Goal: Navigation & Orientation: Find specific page/section

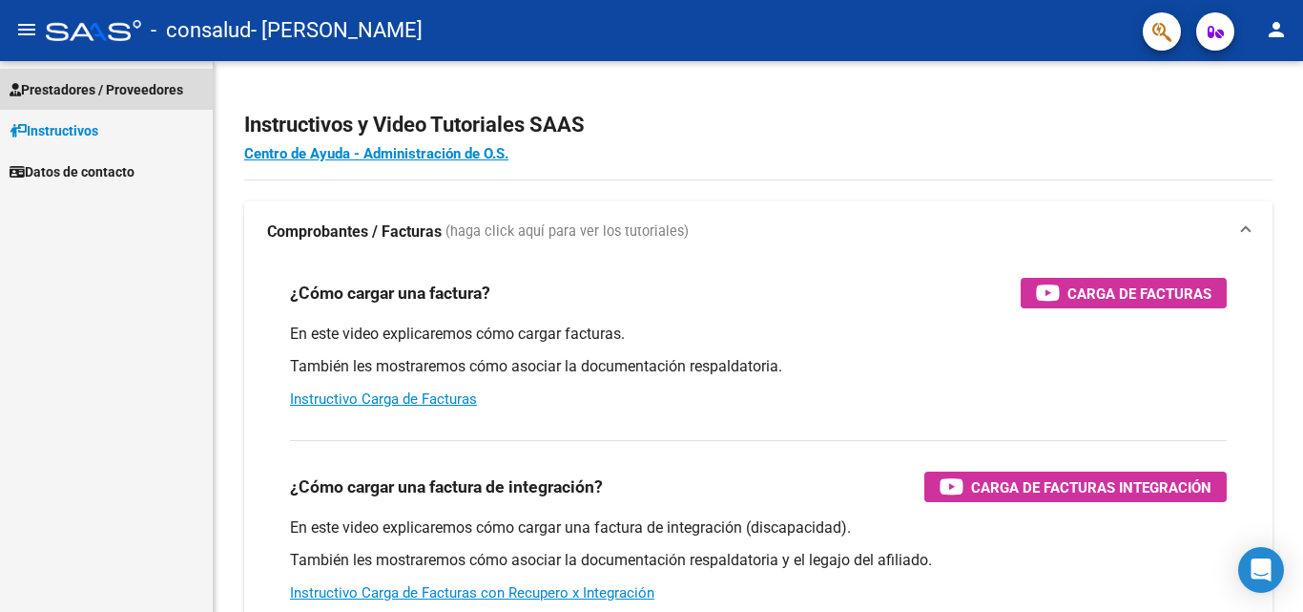
click at [75, 87] on span "Prestadores / Proveedores" at bounding box center [97, 89] width 174 height 21
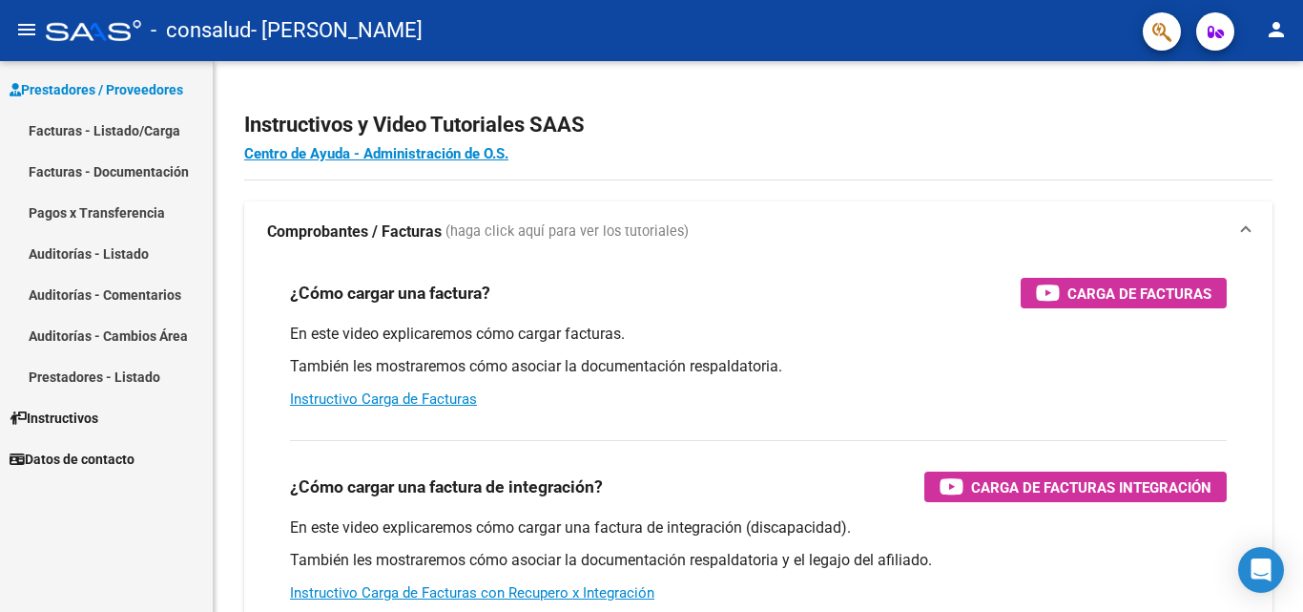
click at [76, 89] on span "Prestadores / Proveedores" at bounding box center [97, 89] width 174 height 21
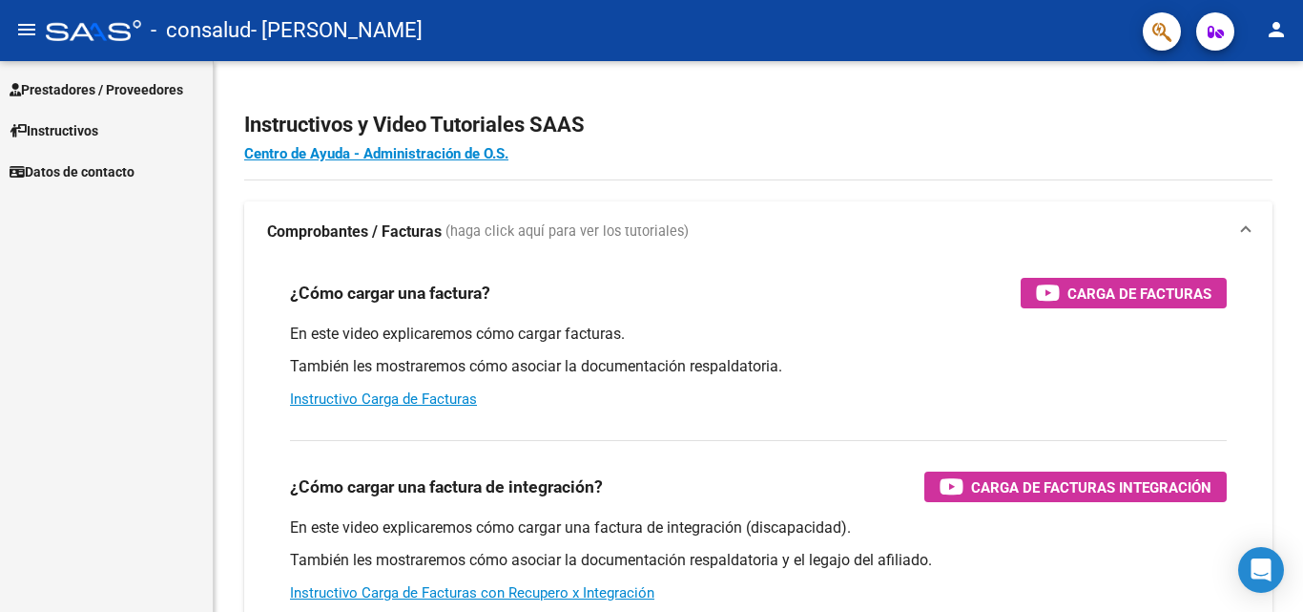
click at [162, 79] on span "Prestadores / Proveedores" at bounding box center [97, 89] width 174 height 21
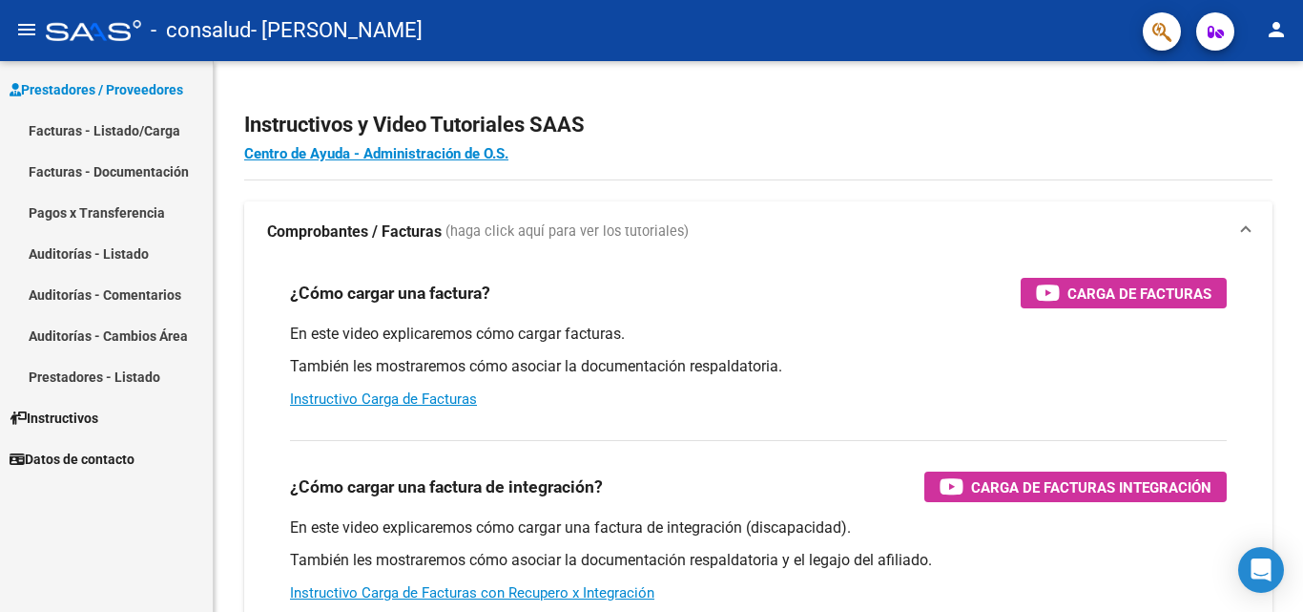
click at [147, 129] on link "Facturas - Listado/Carga" at bounding box center [106, 130] width 213 height 41
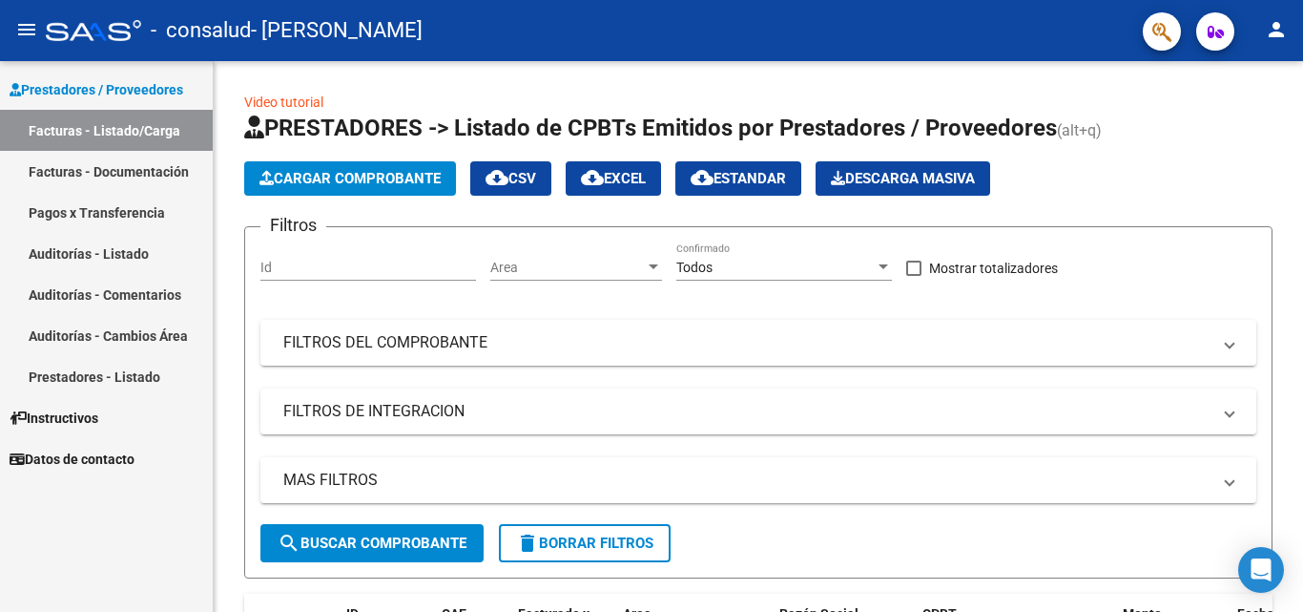
click at [140, 166] on link "Facturas - Documentación" at bounding box center [106, 171] width 213 height 41
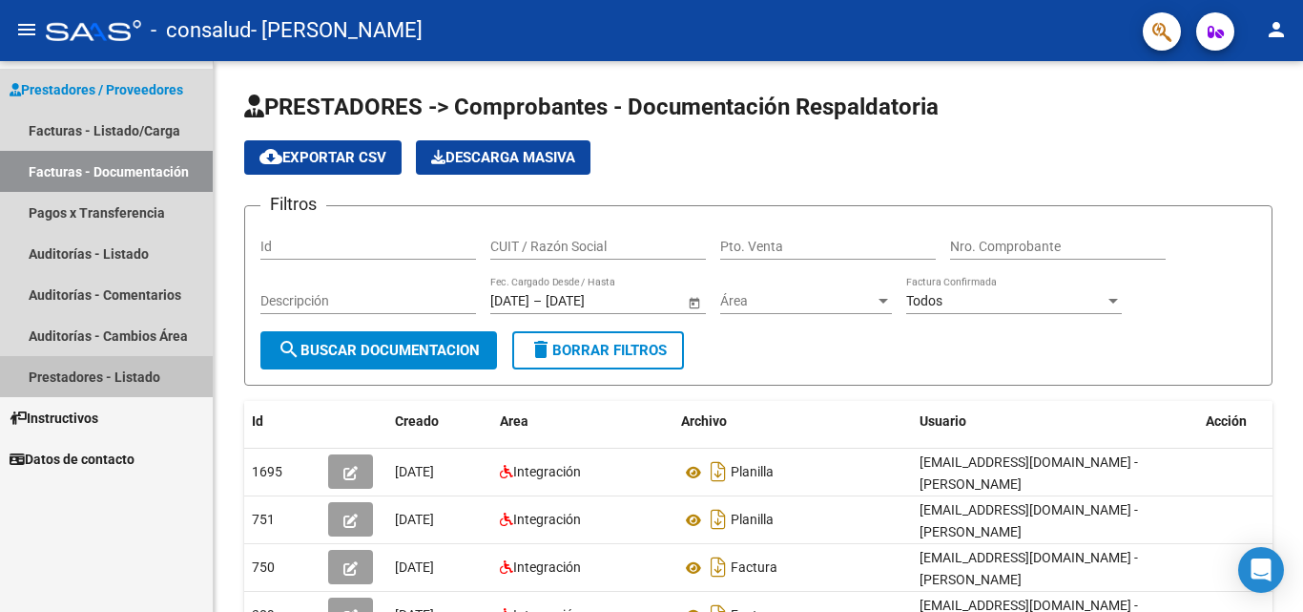
click at [102, 384] on link "Prestadores - Listado" at bounding box center [106, 376] width 213 height 41
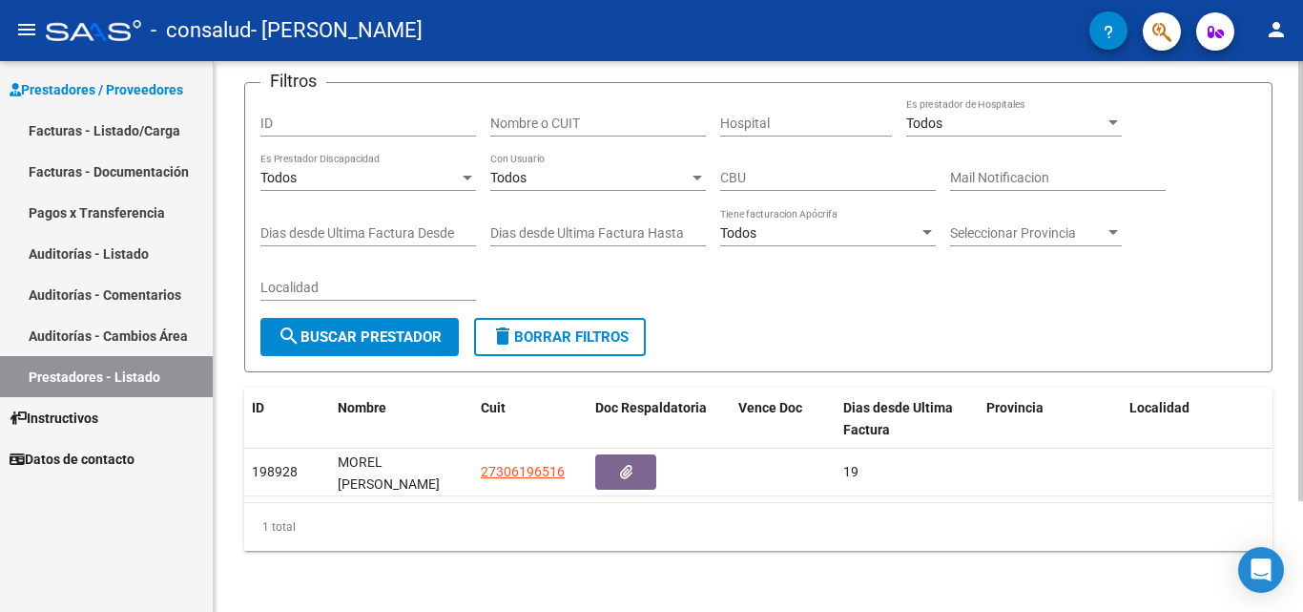
scroll to position [138, 0]
click at [133, 223] on link "Pagos x Transferencia" at bounding box center [106, 212] width 213 height 41
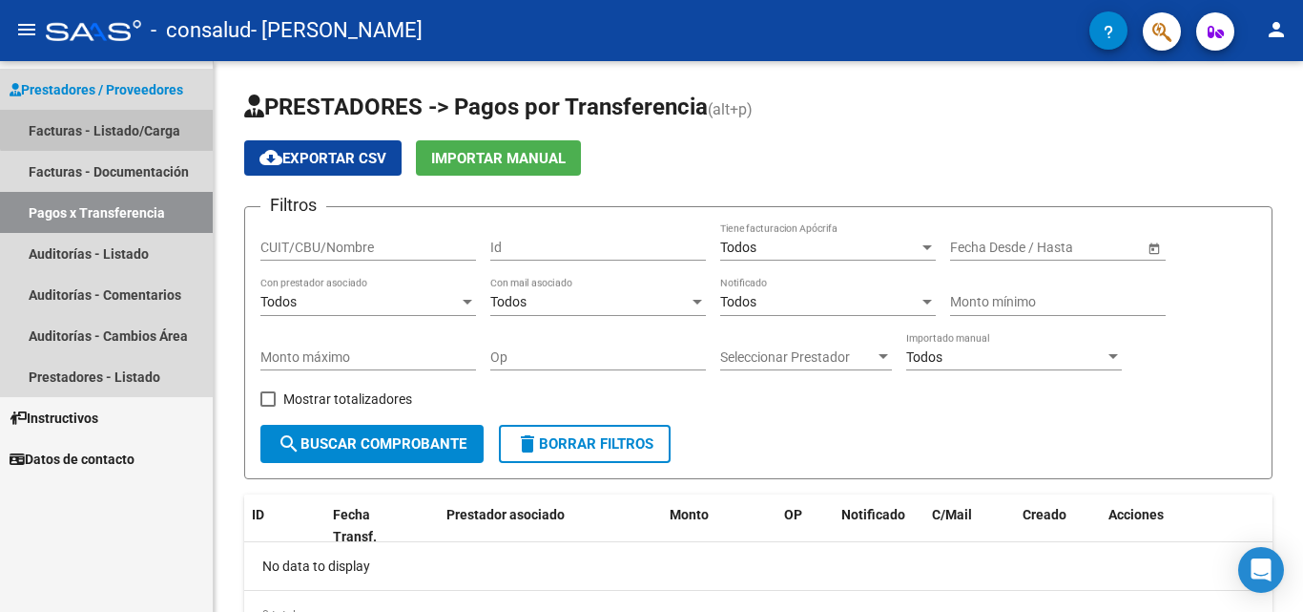
click at [132, 114] on link "Facturas - Listado/Carga" at bounding box center [106, 130] width 213 height 41
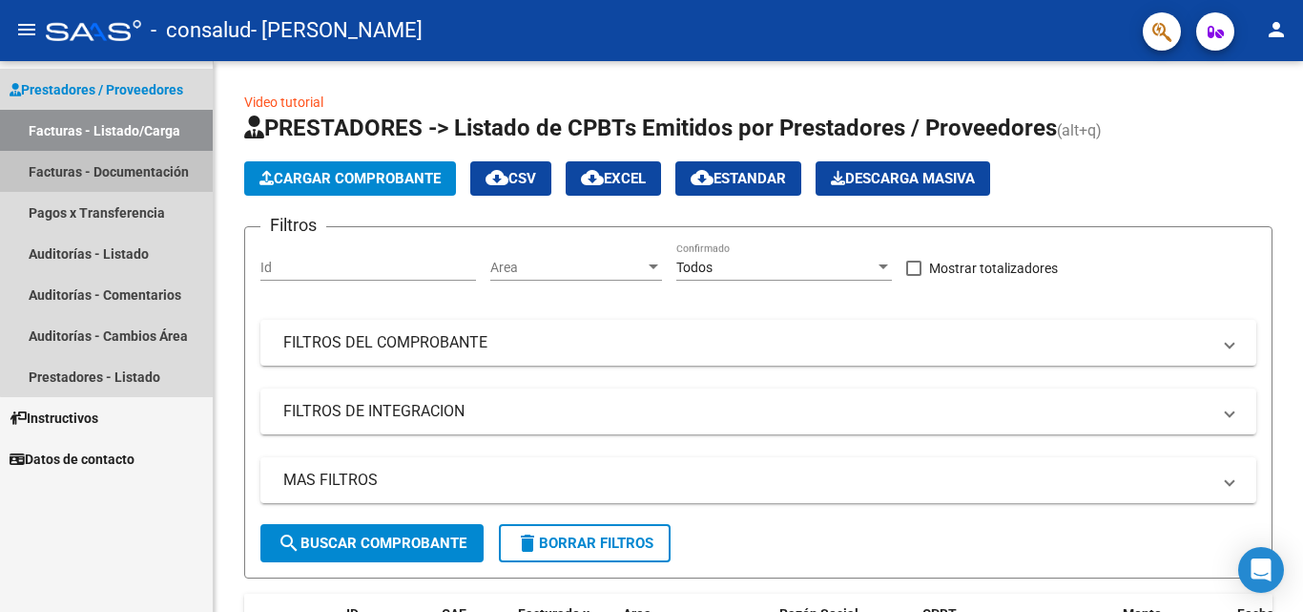
click at [134, 156] on link "Facturas - Documentación" at bounding box center [106, 171] width 213 height 41
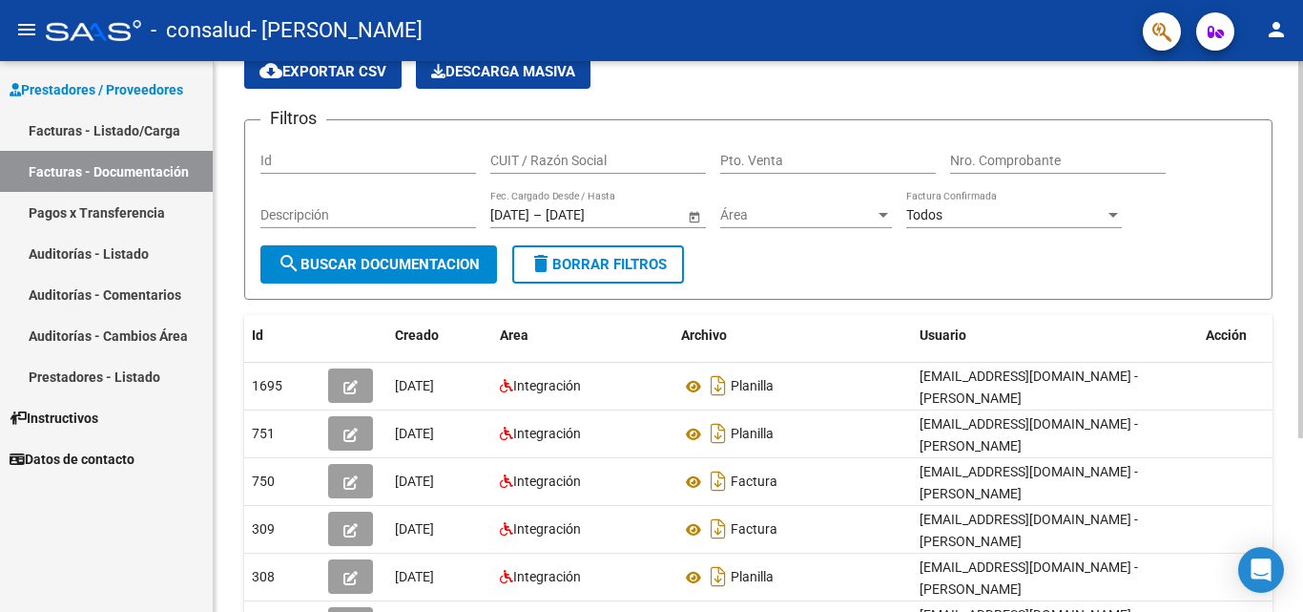
scroll to position [191, 0]
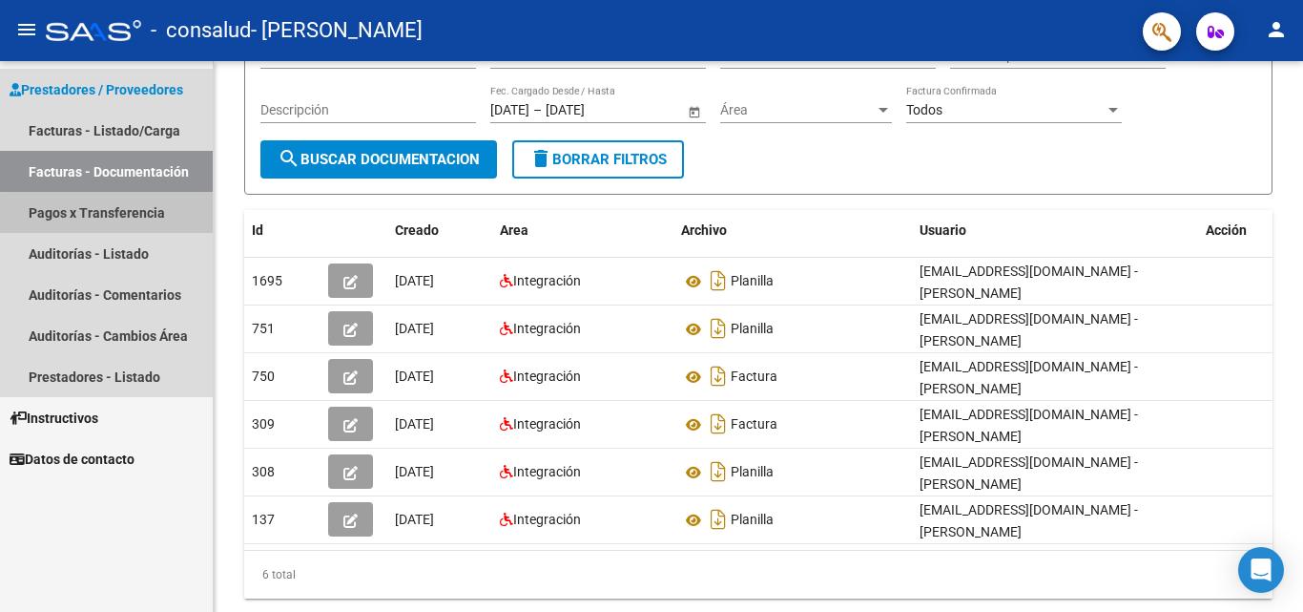
click at [148, 231] on link "Pagos x Transferencia" at bounding box center [106, 212] width 213 height 41
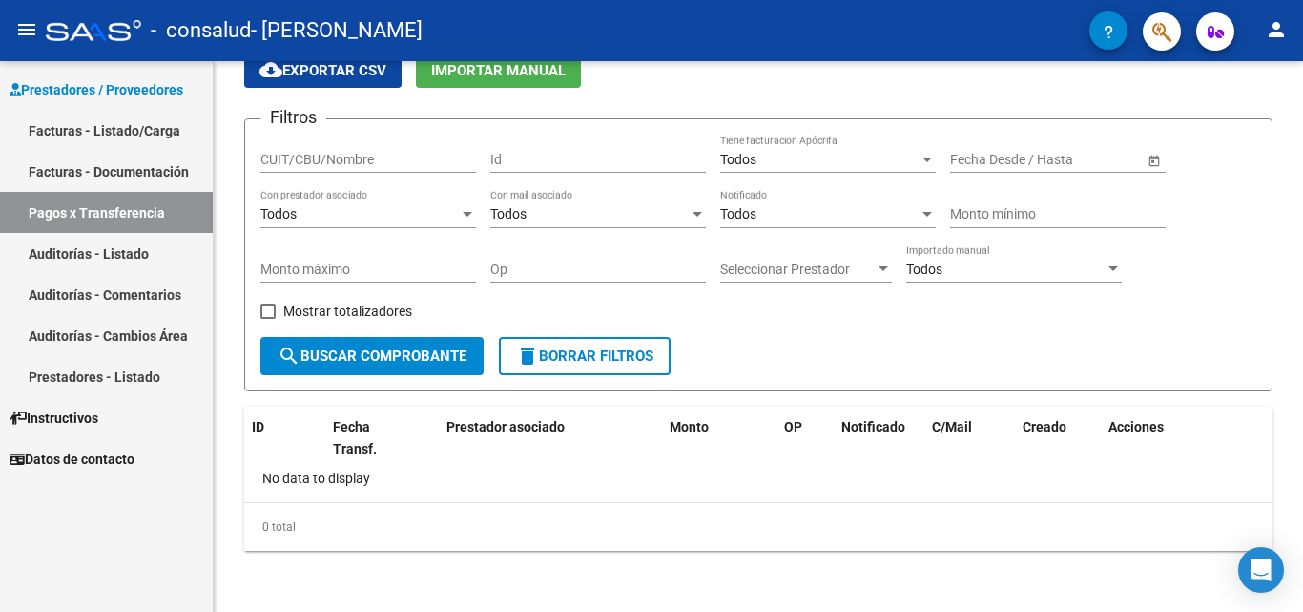
click at [133, 253] on link "Auditorías - Listado" at bounding box center [106, 253] width 213 height 41
